Goal: Task Accomplishment & Management: Use online tool/utility

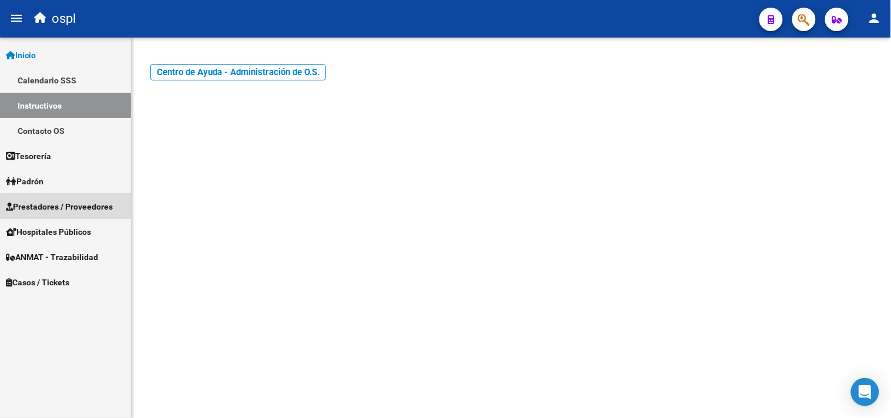
click at [75, 206] on span "Prestadores / Proveedores" at bounding box center [59, 206] width 107 height 13
click at [96, 210] on span "Prestadores / Proveedores" at bounding box center [59, 206] width 107 height 13
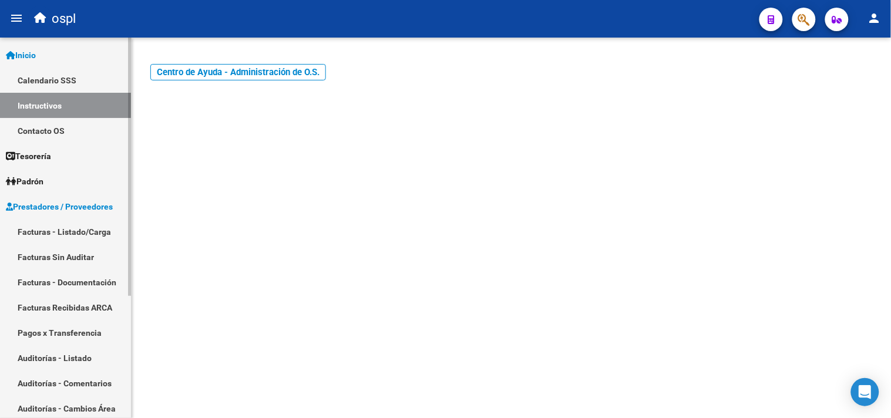
click at [103, 233] on link "Facturas - Listado/Carga" at bounding box center [65, 231] width 131 height 25
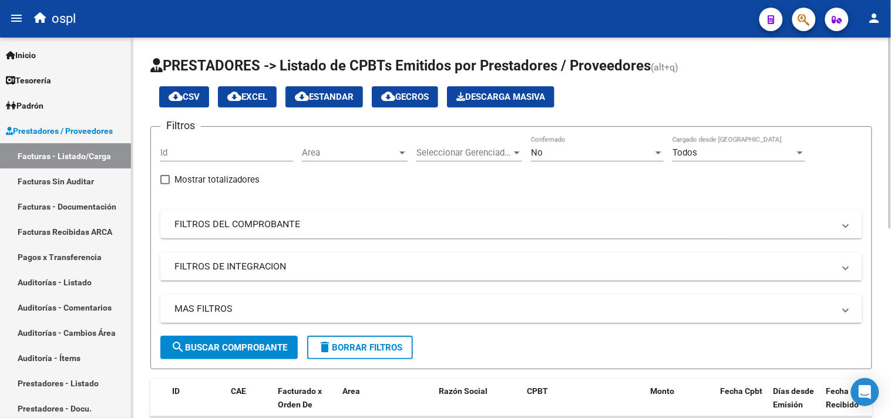
click at [230, 237] on mat-expansion-panel-header "FILTROS DEL COMPROBANTE" at bounding box center [511, 224] width 702 height 28
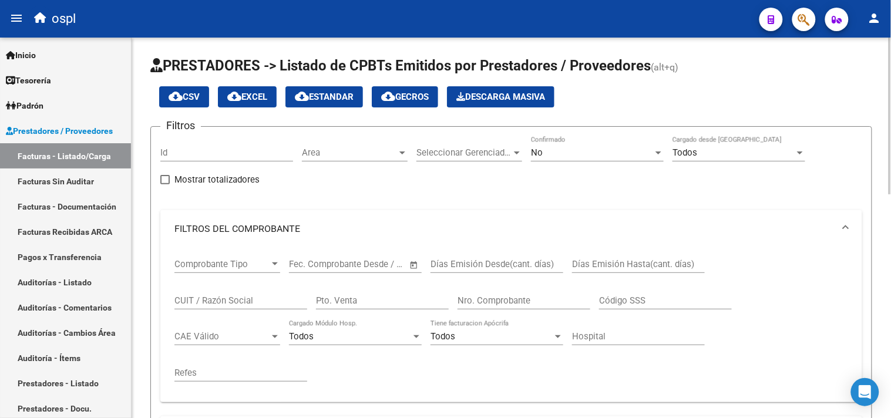
click at [223, 301] on input "CUIT / Razón Social" at bounding box center [240, 300] width 133 height 11
type input "ROI"
click at [597, 152] on div "No" at bounding box center [592, 152] width 122 height 11
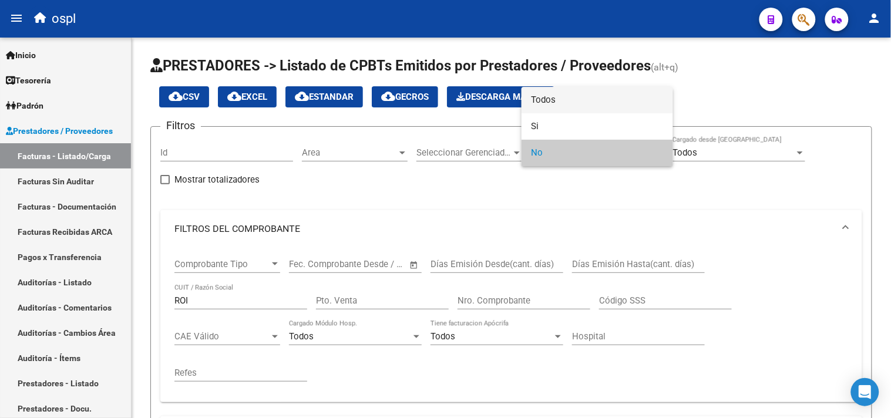
click at [561, 105] on span "Todos" at bounding box center [597, 100] width 133 height 26
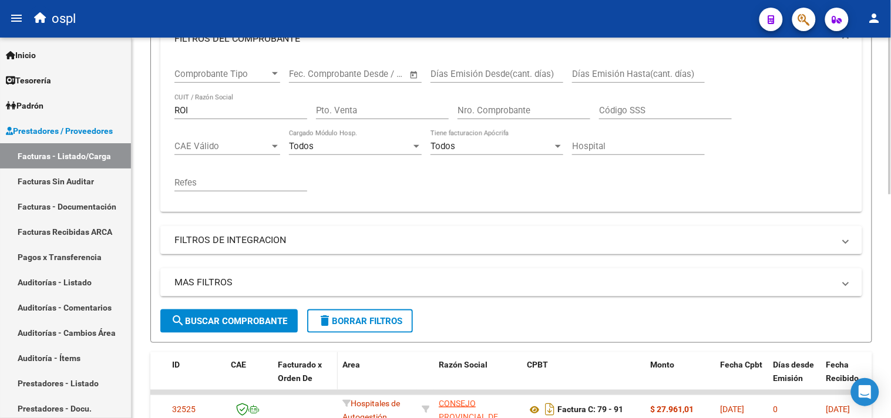
scroll to position [261, 0]
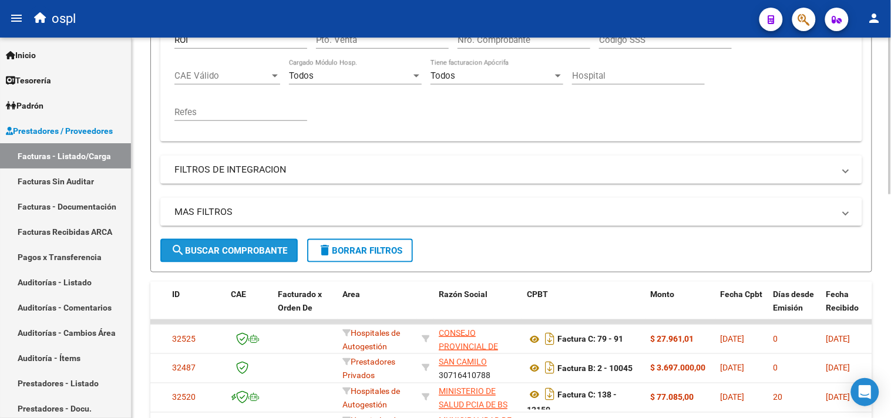
click at [255, 247] on span "search Buscar Comprobante" at bounding box center [229, 250] width 116 height 11
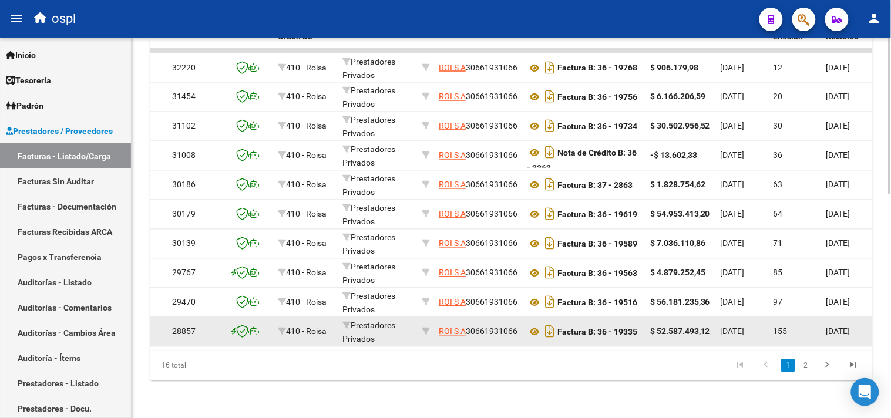
scroll to position [542, 0]
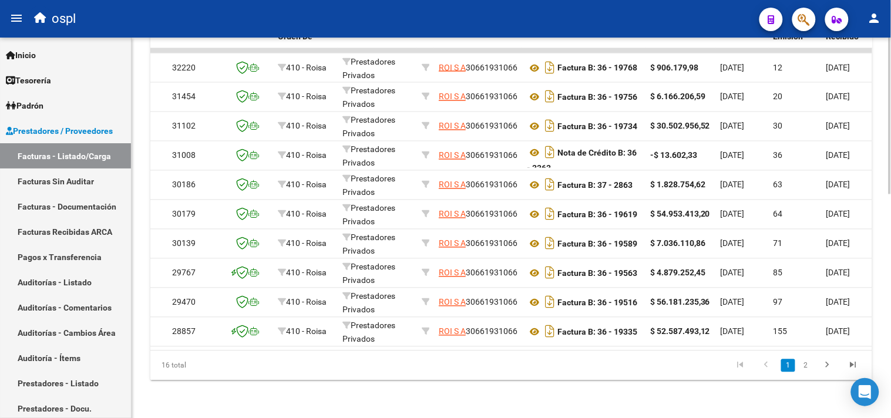
click at [788, 364] on link "1" at bounding box center [788, 365] width 14 height 13
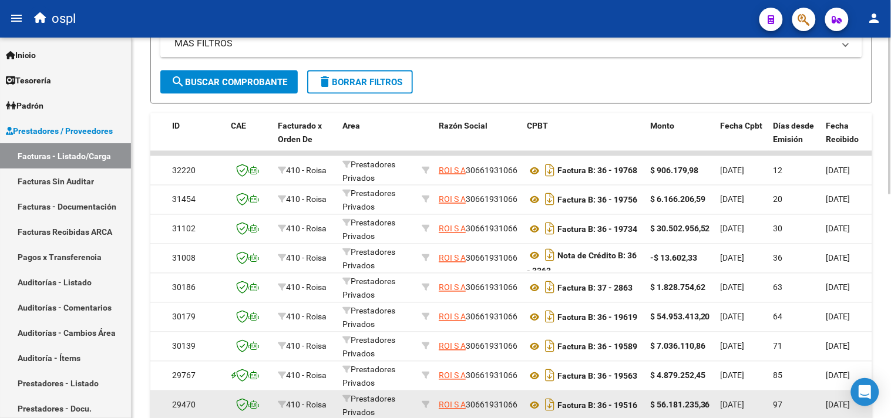
scroll to position [412, 0]
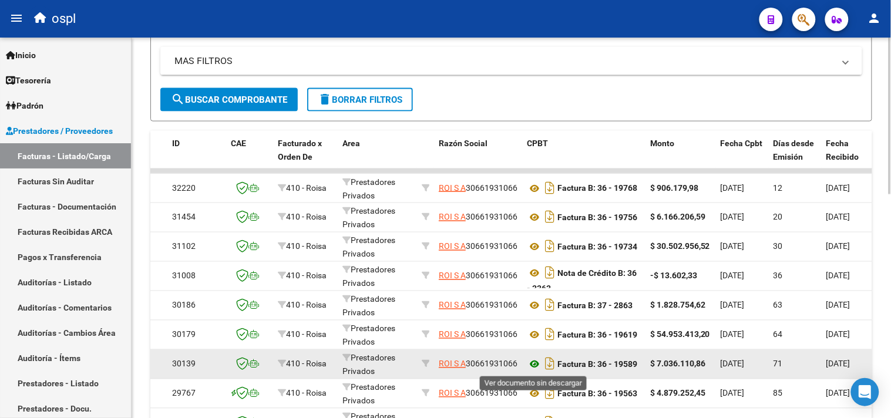
click at [536, 365] on icon at bounding box center [534, 365] width 15 height 14
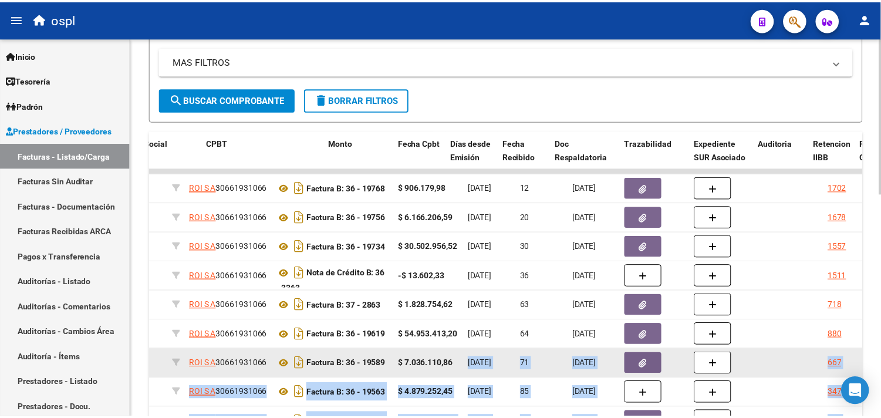
scroll to position [0, 318]
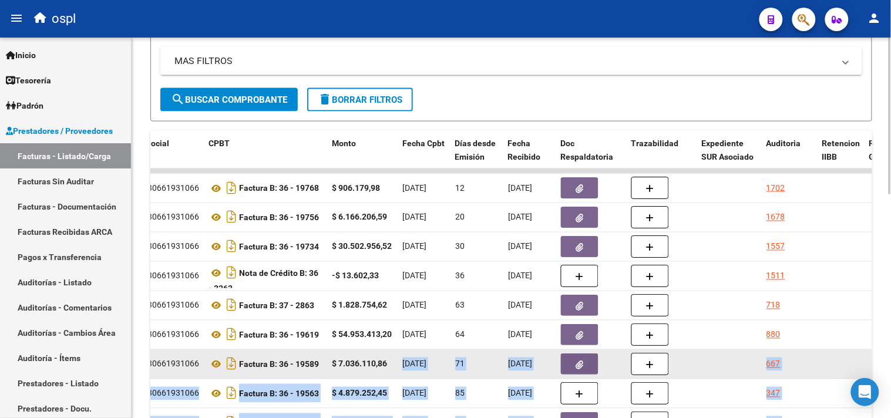
drag, startPoint x: 715, startPoint y: 362, endPoint x: 551, endPoint y: 368, distance: 164.0
click at [542, 342] on datatable-scroller "32220 410 - Roisa Prestadores Privados ROI S A 30661931066 Factura B: 36 - 1976…" at bounding box center [193, 318] width 722 height 299
click at [571, 363] on button "button" at bounding box center [580, 364] width 38 height 21
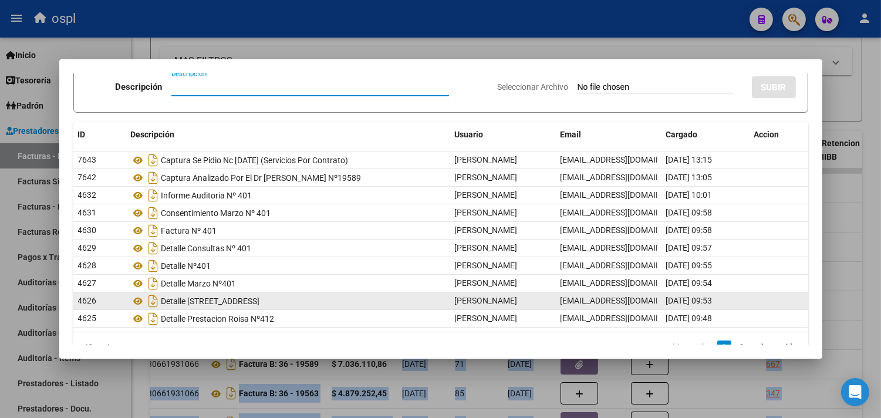
scroll to position [75, 0]
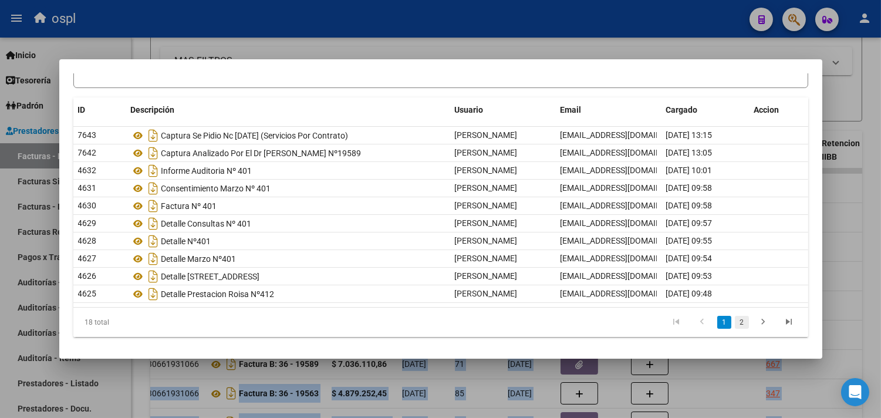
click at [735, 325] on link "2" at bounding box center [742, 322] width 14 height 13
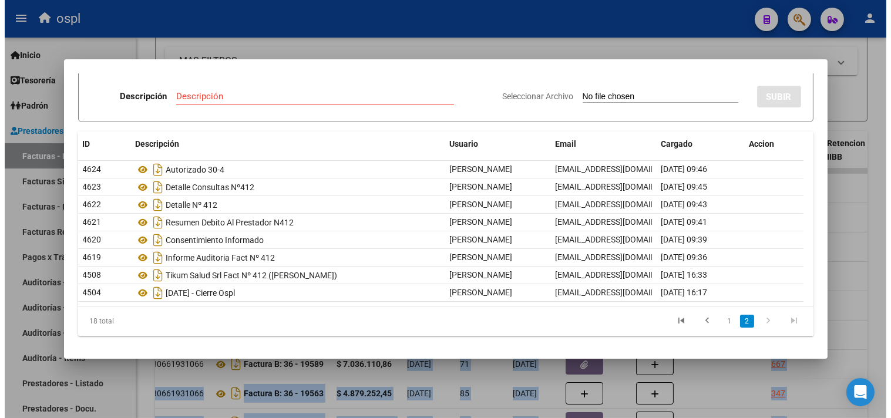
scroll to position [40, 0]
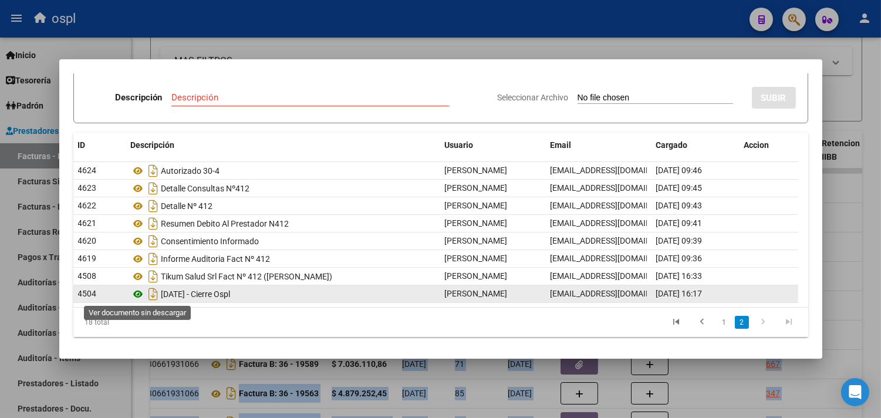
click at [136, 295] on icon at bounding box center [138, 294] width 15 height 14
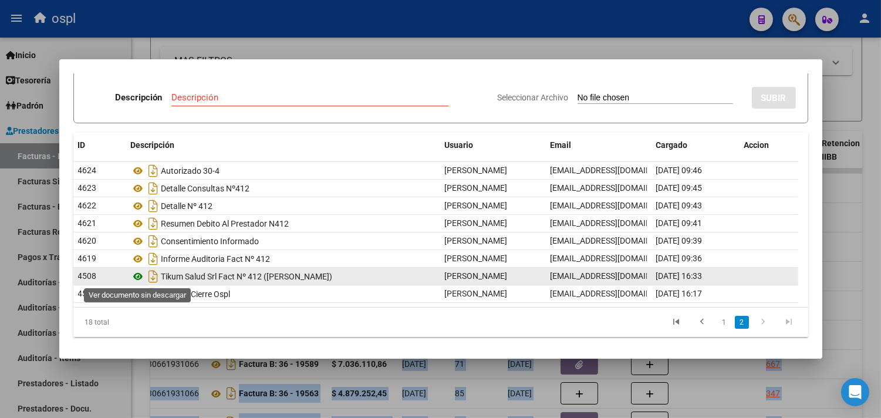
click at [135, 278] on icon at bounding box center [138, 277] width 15 height 14
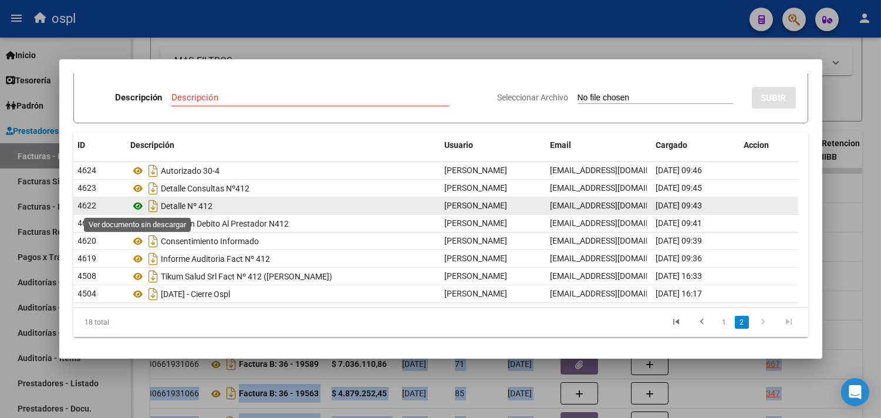
click at [139, 199] on icon at bounding box center [138, 206] width 15 height 14
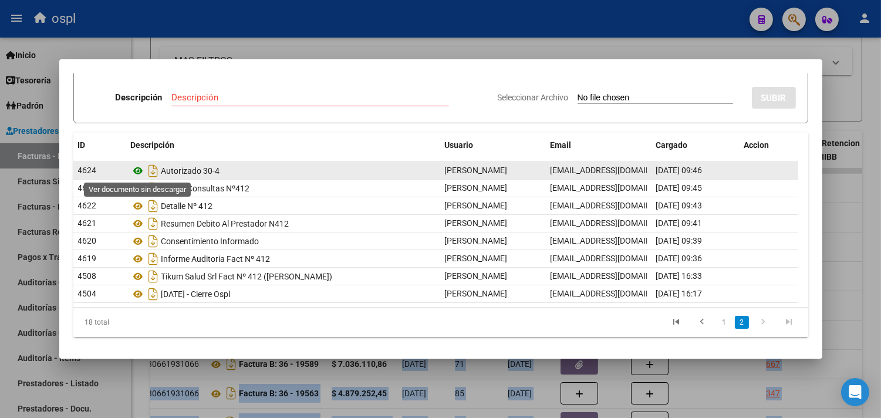
click at [136, 171] on icon at bounding box center [138, 171] width 15 height 14
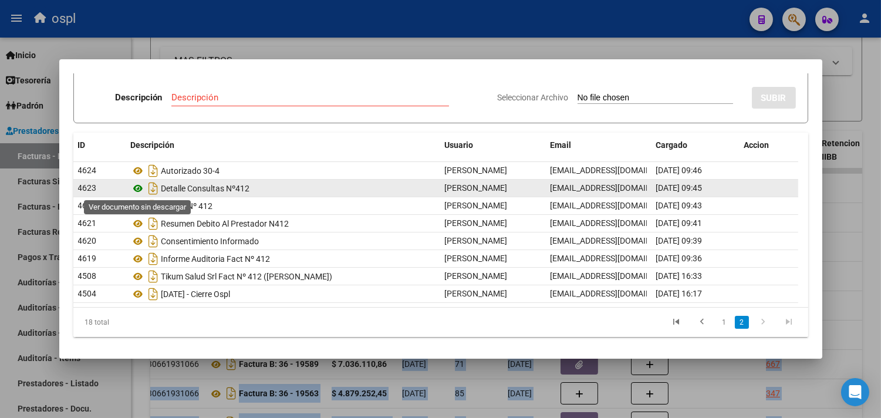
click at [136, 190] on icon at bounding box center [138, 188] width 15 height 14
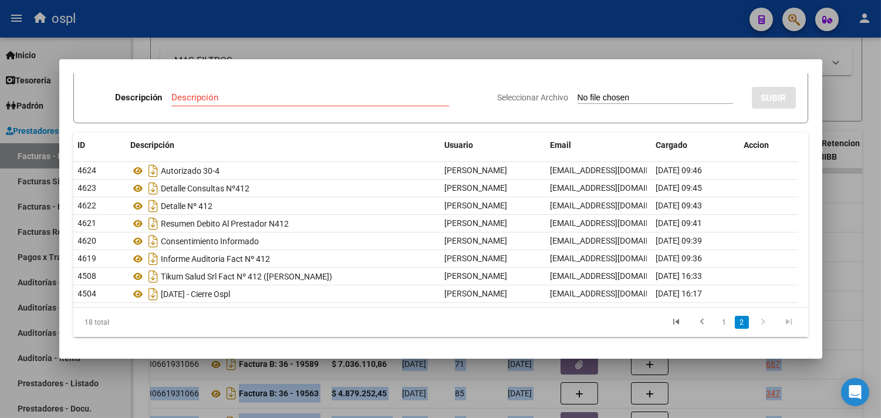
click at [669, 48] on div at bounding box center [440, 209] width 881 height 418
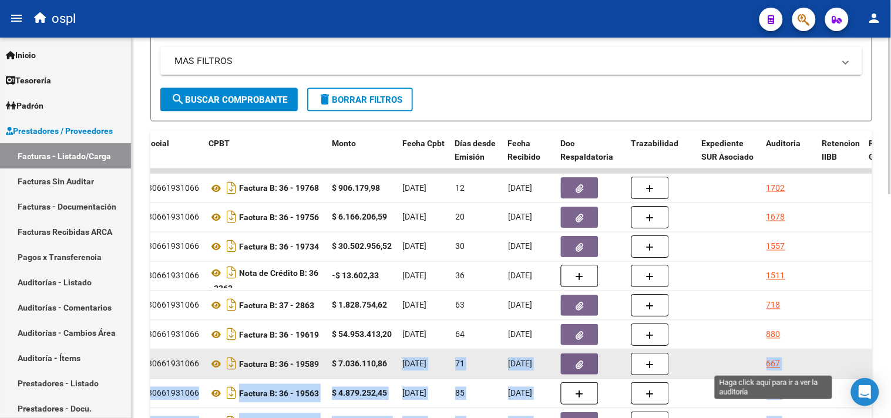
click at [773, 361] on div "667" at bounding box center [773, 365] width 14 height 14
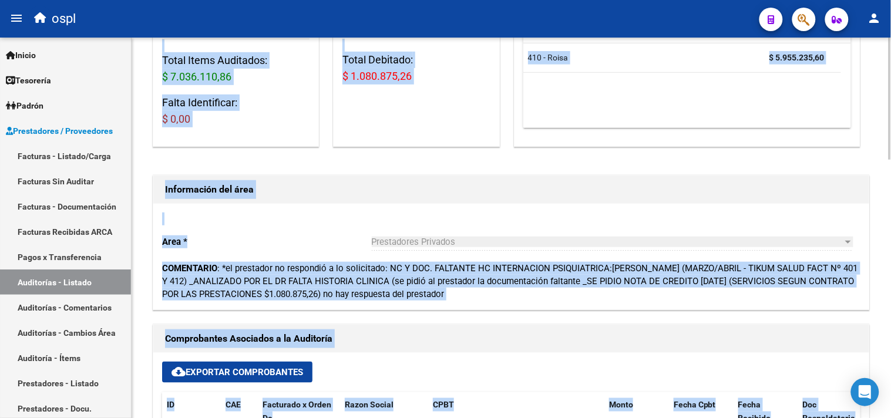
scroll to position [130, 0]
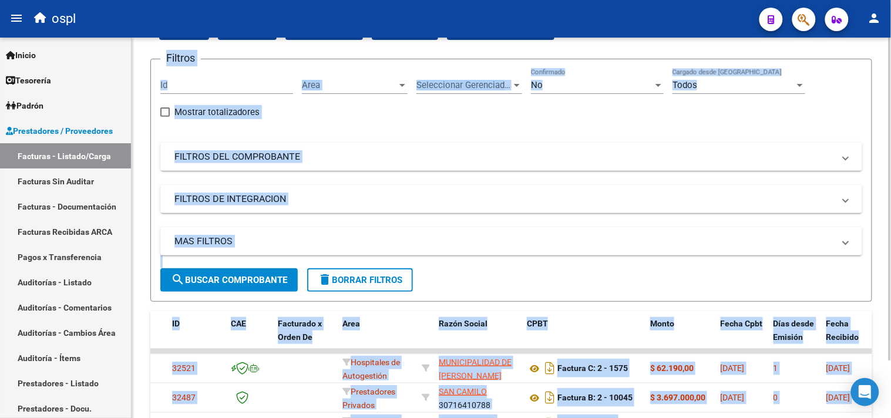
scroll to position [130, 0]
